Goal: Task Accomplishment & Management: Use online tool/utility

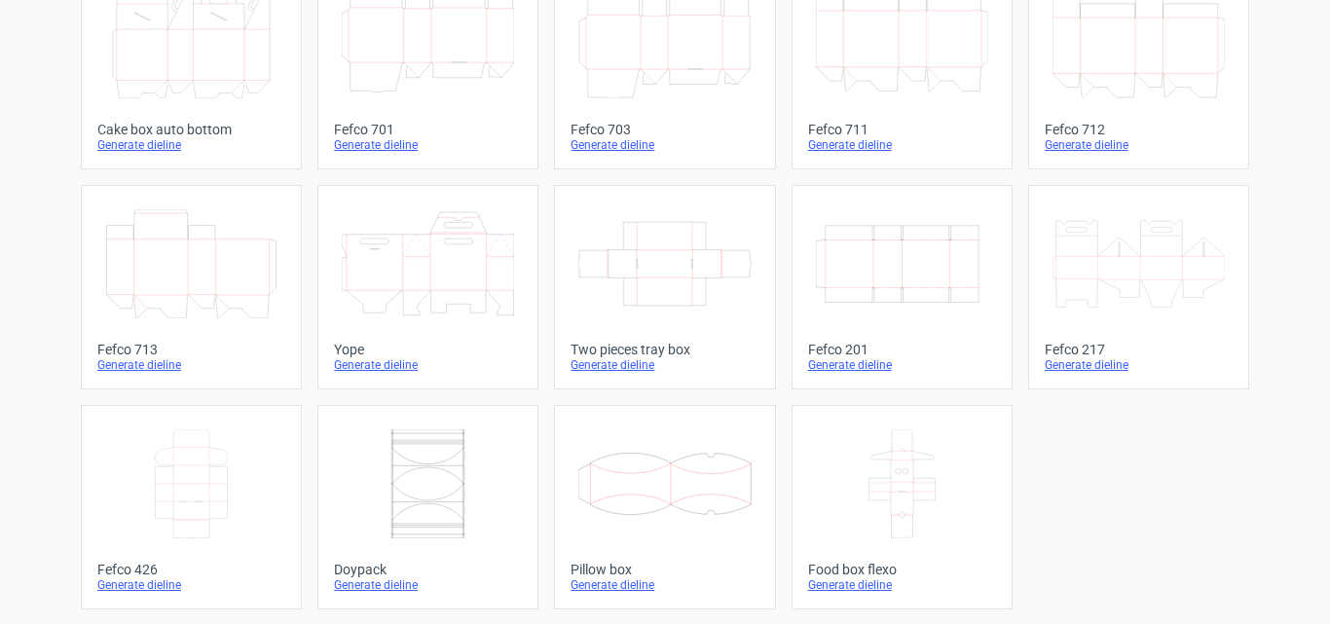
scroll to position [593, 0]
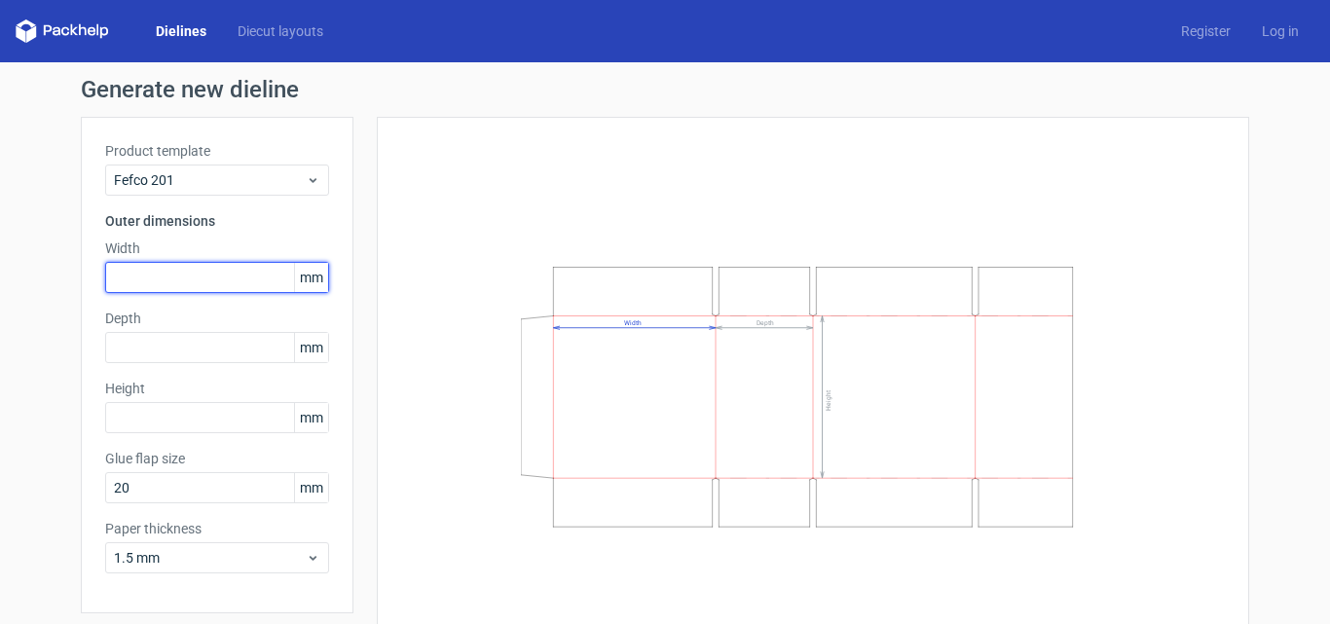
click at [213, 273] on input "text" at bounding box center [217, 277] width 224 height 31
type input "350"
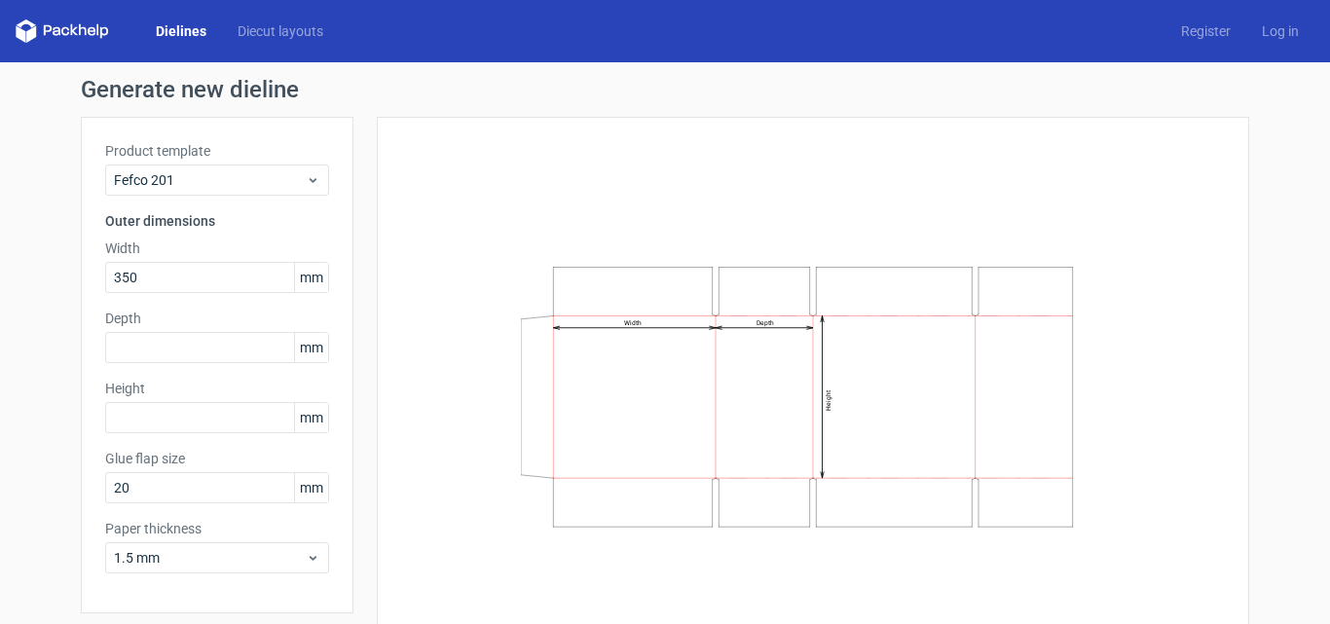
click at [277, 239] on label "Width" at bounding box center [217, 248] width 224 height 19
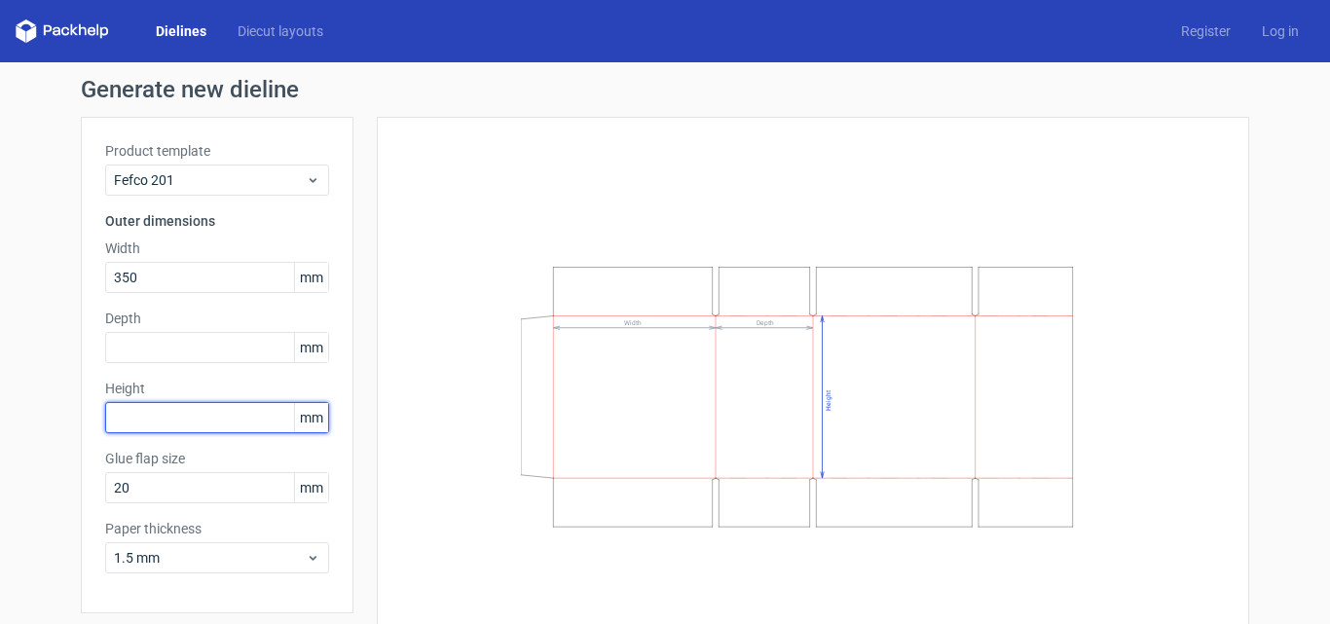
click at [193, 421] on input "text" at bounding box center [217, 417] width 224 height 31
type input "88"
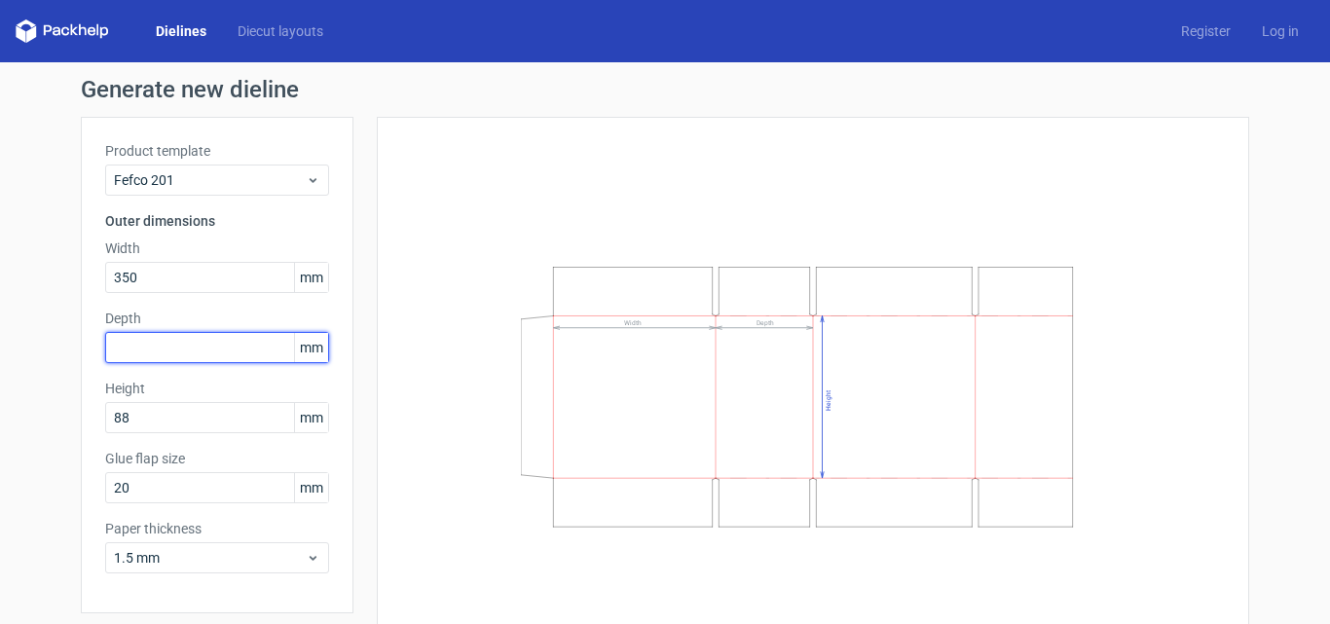
click at [184, 348] on input "text" at bounding box center [217, 347] width 224 height 31
type input "90"
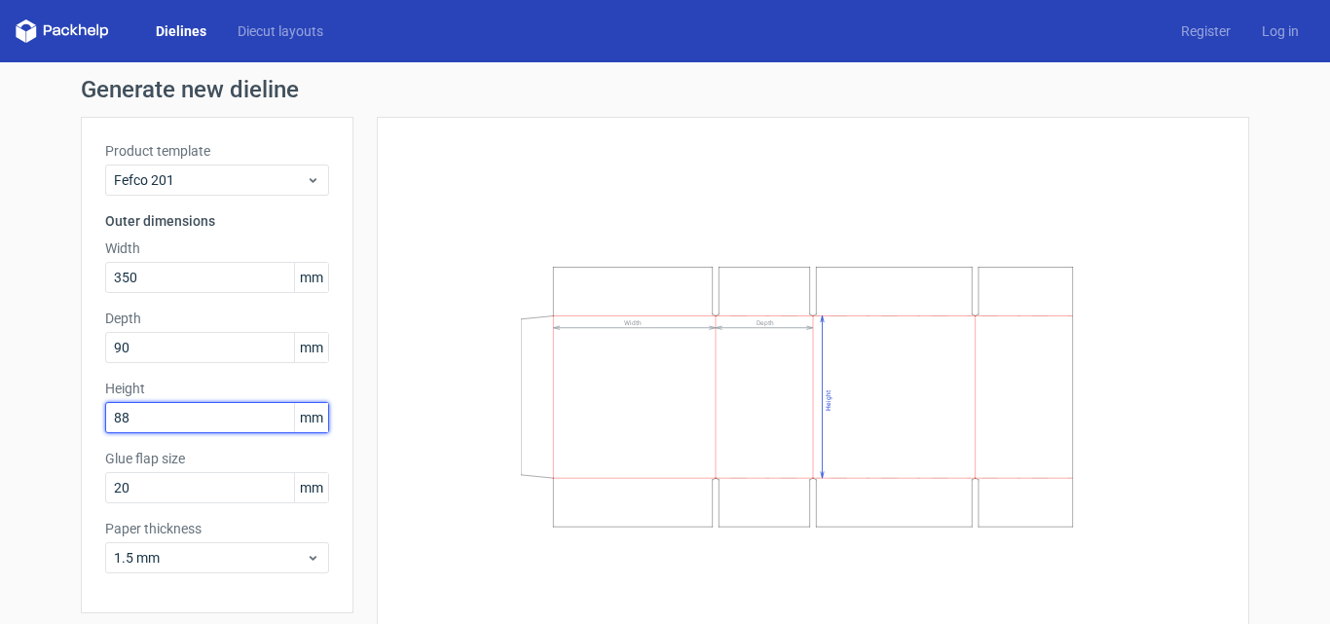
drag, startPoint x: 177, startPoint y: 417, endPoint x: 36, endPoint y: 423, distance: 141.3
click at [36, 423] on div "Generate new dieline Product template Fefco 201 Outer dimensions Width 350 mm D…" at bounding box center [665, 377] width 1330 height 630
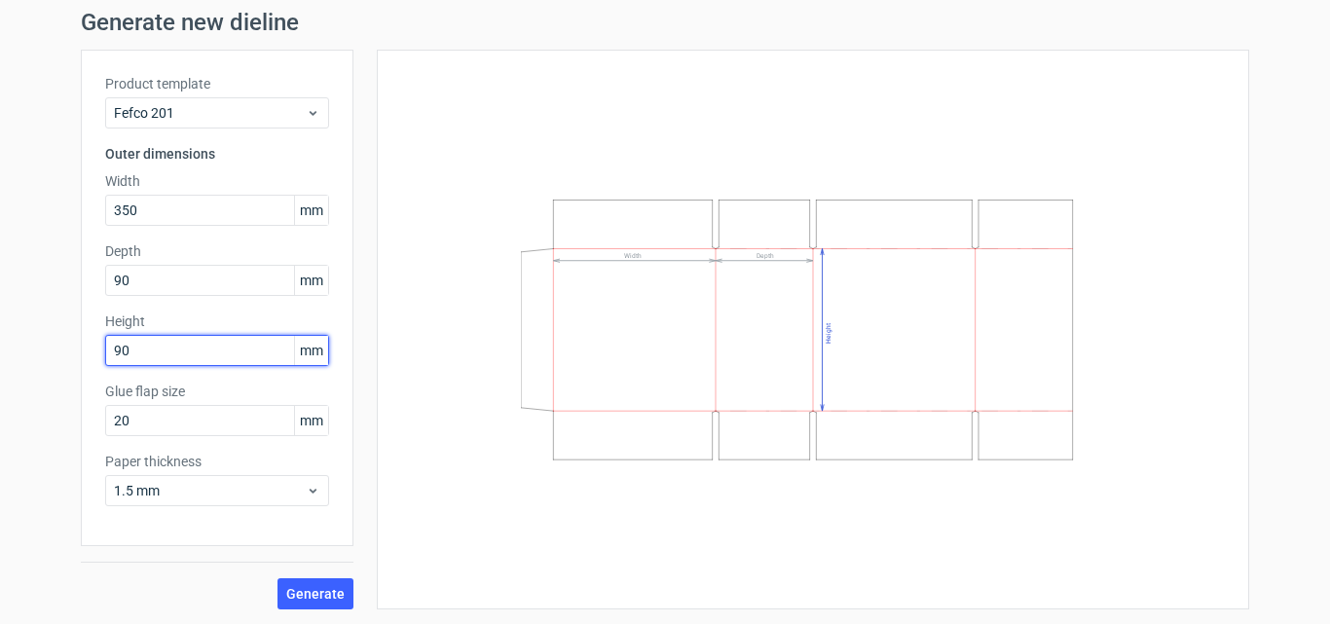
scroll to position [68, 0]
type input "90"
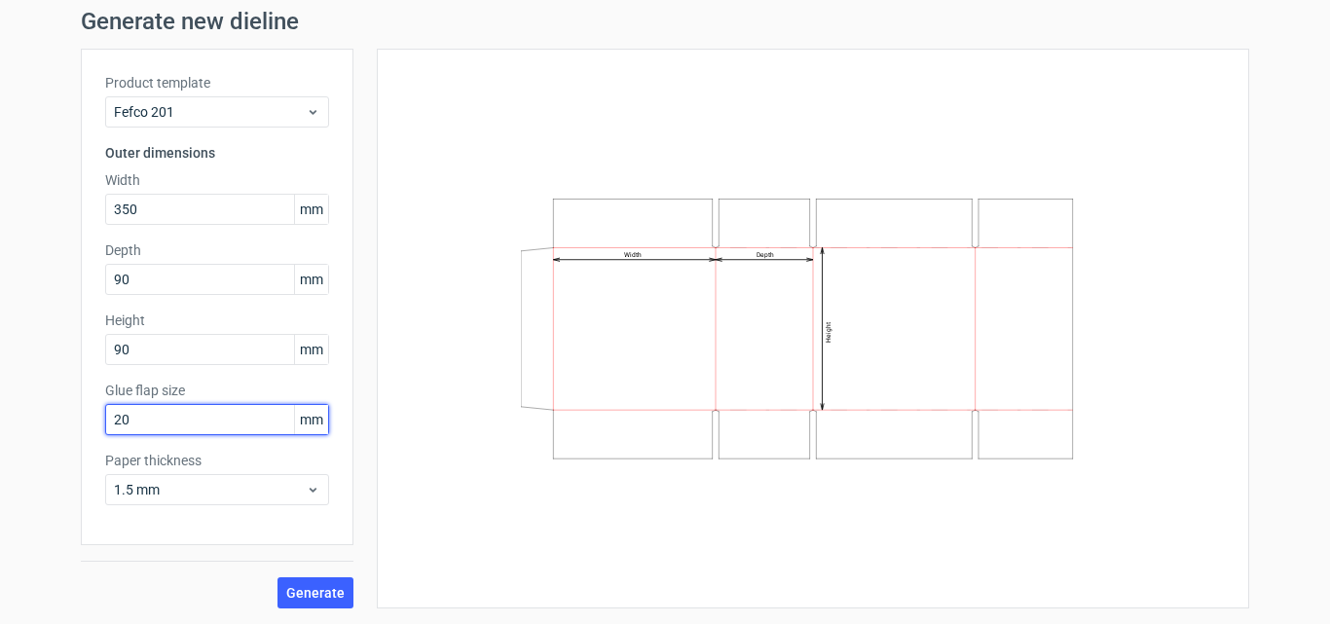
drag, startPoint x: 229, startPoint y: 417, endPoint x: 93, endPoint y: 421, distance: 135.4
click at [93, 421] on div "Product template Fefco 201 Outer dimensions Width 350 mm Depth 90 mm Height 90 …" at bounding box center [217, 297] width 273 height 496
type input "30"
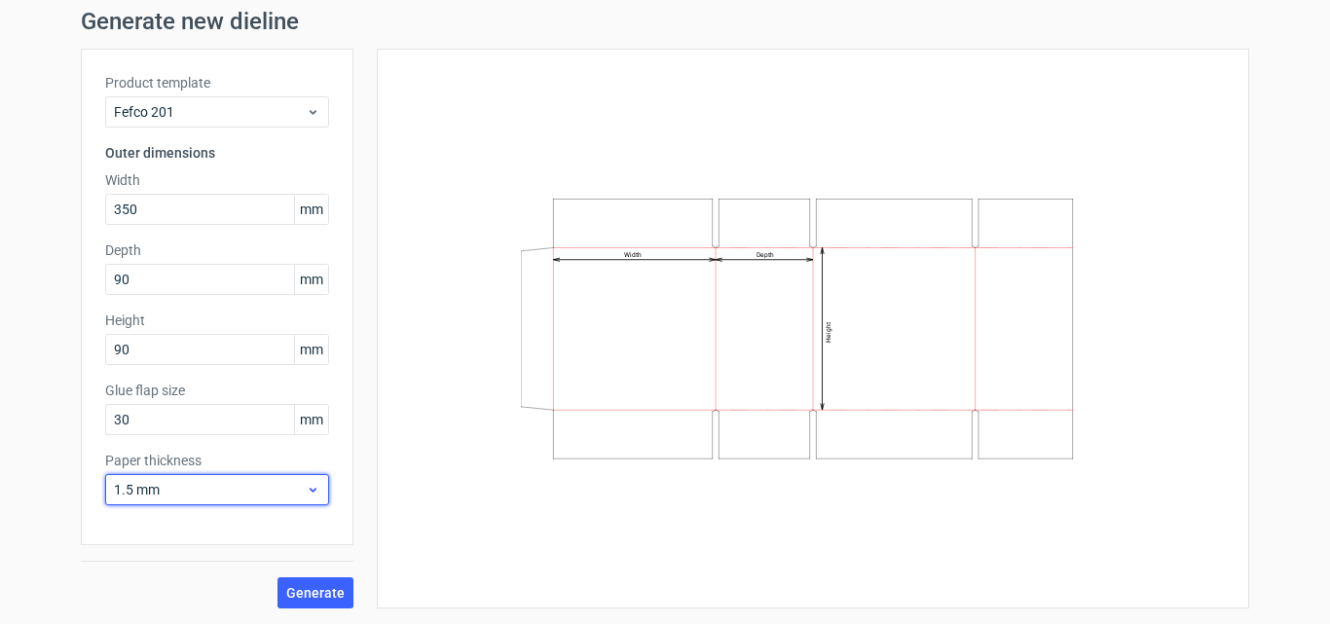
click at [144, 488] on span "1.5 mm" at bounding box center [210, 489] width 192 height 19
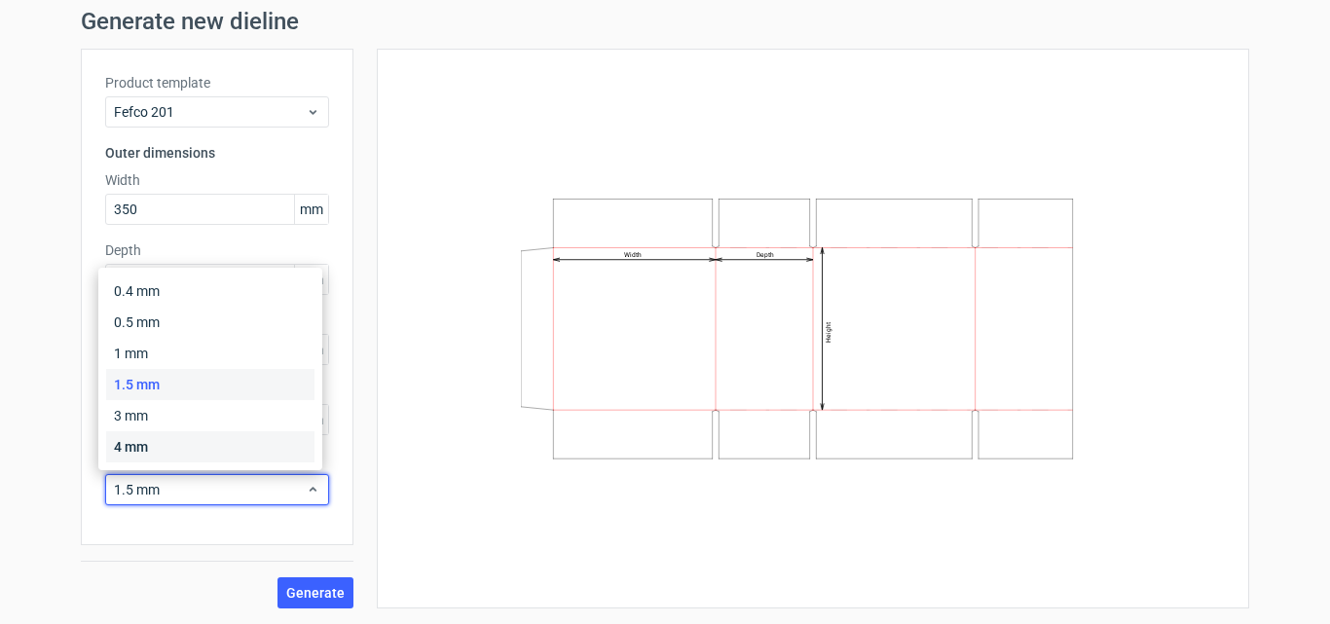
click at [153, 447] on div "4 mm" at bounding box center [210, 446] width 208 height 31
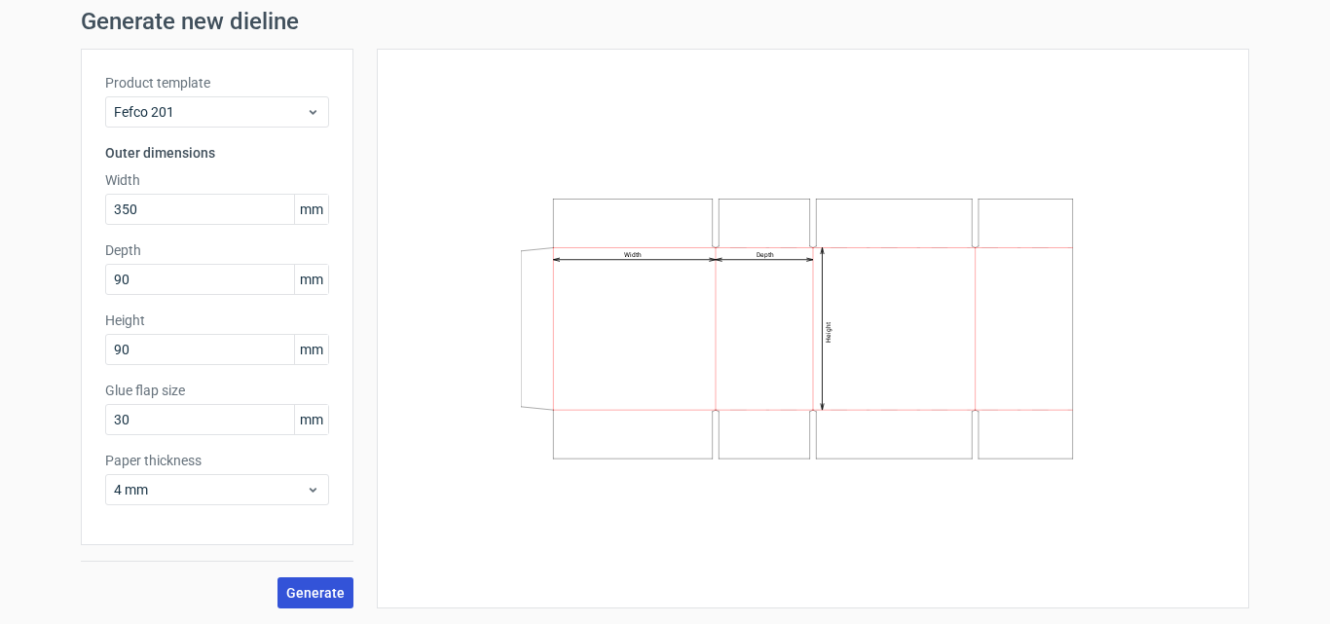
click at [305, 586] on span "Generate" at bounding box center [315, 593] width 58 height 14
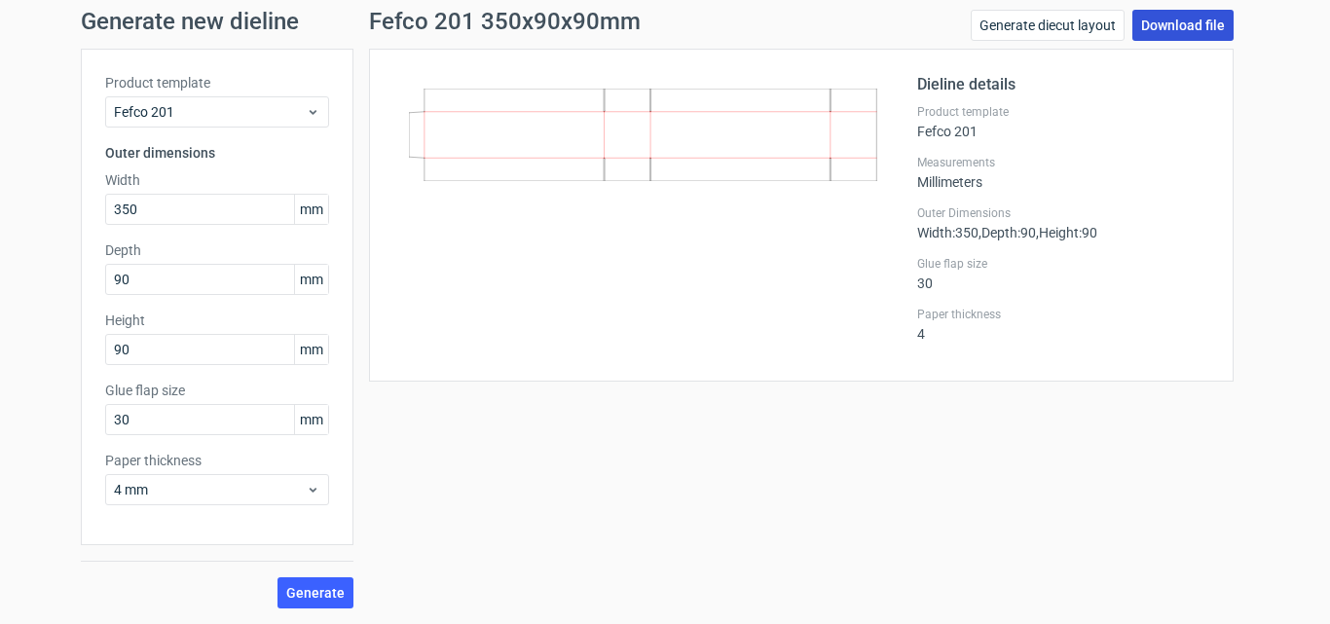
click at [1159, 27] on link "Download file" at bounding box center [1182, 25] width 101 height 31
